Goal: Navigation & Orientation: Find specific page/section

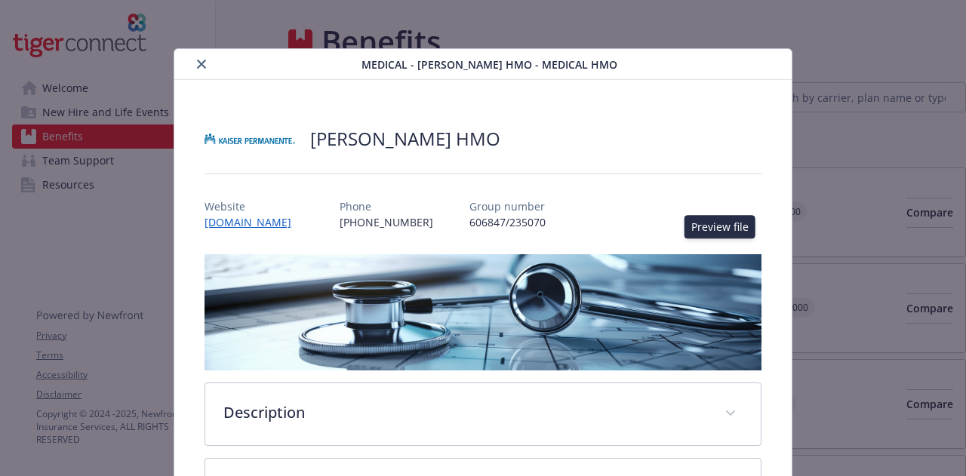
scroll to position [498, 0]
